Goal: Task Accomplishment & Management: Complete application form

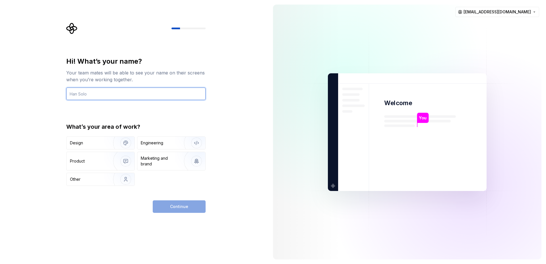
click at [105, 94] on input "text" at bounding box center [135, 94] width 139 height 13
type input "gerald_TENE"
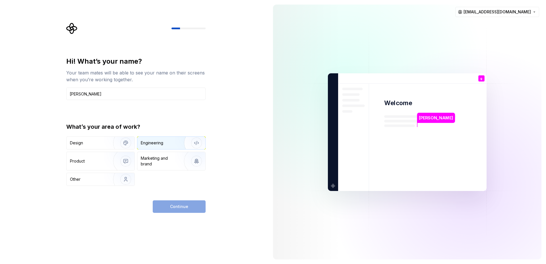
click at [148, 146] on div "Engineering" at bounding box center [171, 143] width 68 height 13
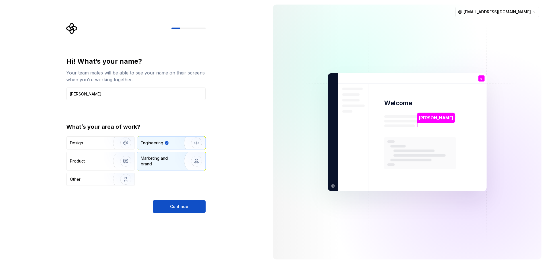
click at [172, 163] on div "Marketing and brand" at bounding box center [160, 161] width 38 height 11
click at [170, 143] on div "Engineering" at bounding box center [163, 143] width 45 height 6
click at [185, 208] on span "Continue" at bounding box center [179, 207] width 18 height 6
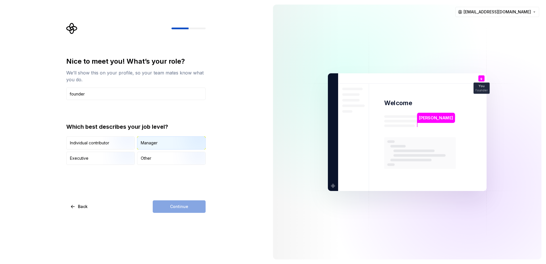
type input "founder"
click at [161, 147] on div "Manager" at bounding box center [171, 143] width 68 height 13
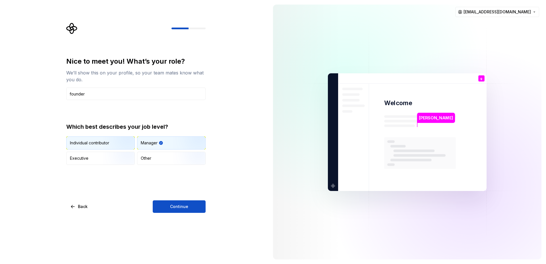
click at [124, 142] on img "button" at bounding box center [121, 150] width 36 height 38
click at [104, 157] on img "button" at bounding box center [121, 165] width 36 height 38
click at [107, 146] on img "button" at bounding box center [121, 150] width 36 height 38
click at [179, 210] on button "Continue" at bounding box center [179, 207] width 53 height 13
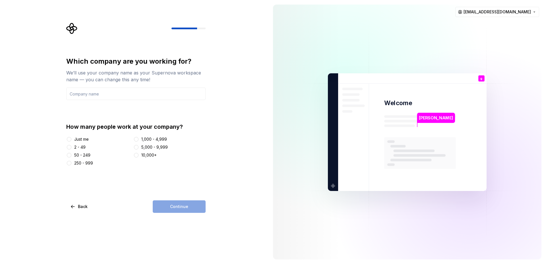
click at [87, 140] on div "Just me" at bounding box center [81, 140] width 15 height 6
click at [71, 140] on button "Just me" at bounding box center [69, 139] width 5 height 5
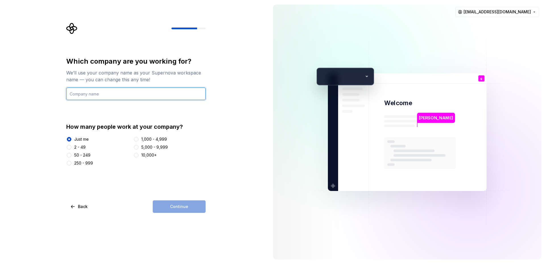
click at [94, 93] on input "text" at bounding box center [135, 94] width 139 height 13
type input "spaitrace"
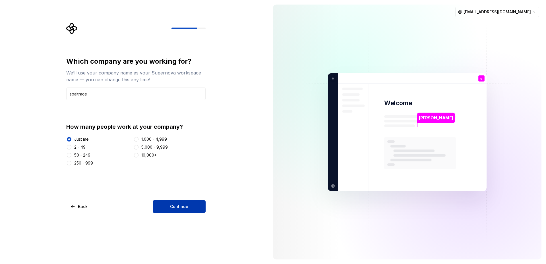
click at [189, 209] on button "Continue" at bounding box center [179, 207] width 53 height 13
click at [512, 13] on html "Which company are you working for? We’ll use your company name as your Supernov…" at bounding box center [273, 132] width 546 height 264
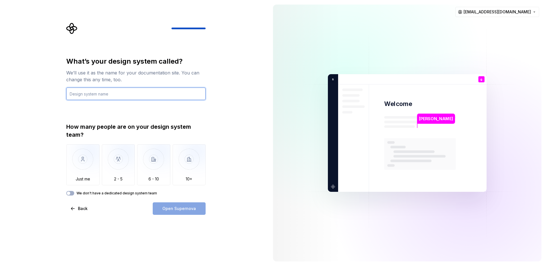
click at [99, 94] on input "text" at bounding box center [135, 94] width 139 height 13
type input "ella"
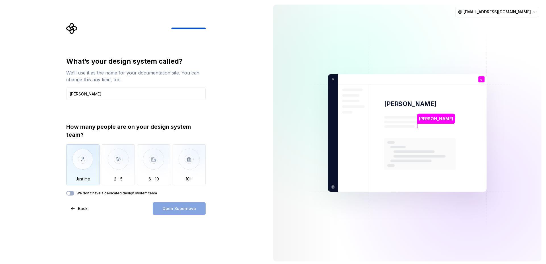
click at [89, 171] on img "button" at bounding box center [82, 163] width 33 height 38
click at [188, 209] on span "Open Supernova" at bounding box center [179, 209] width 34 height 6
click at [161, 91] on input "ella" at bounding box center [135, 94] width 139 height 13
click at [230, 92] on div "What’s your design system called? We’ll use it as the name for your documentati…" at bounding box center [134, 133] width 268 height 266
